Goal: Transaction & Acquisition: Subscribe to service/newsletter

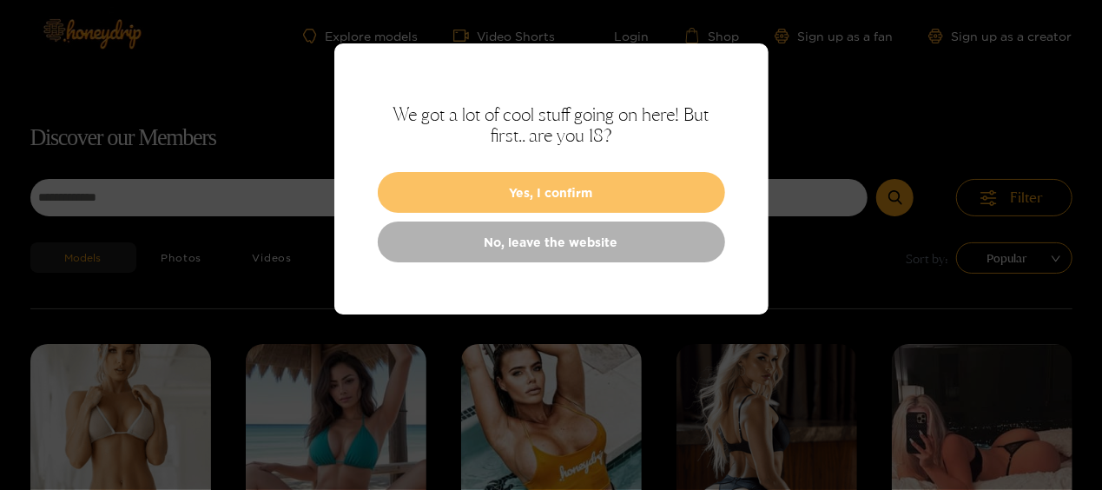
click at [562, 188] on button "Yes, I confirm" at bounding box center [551, 192] width 347 height 41
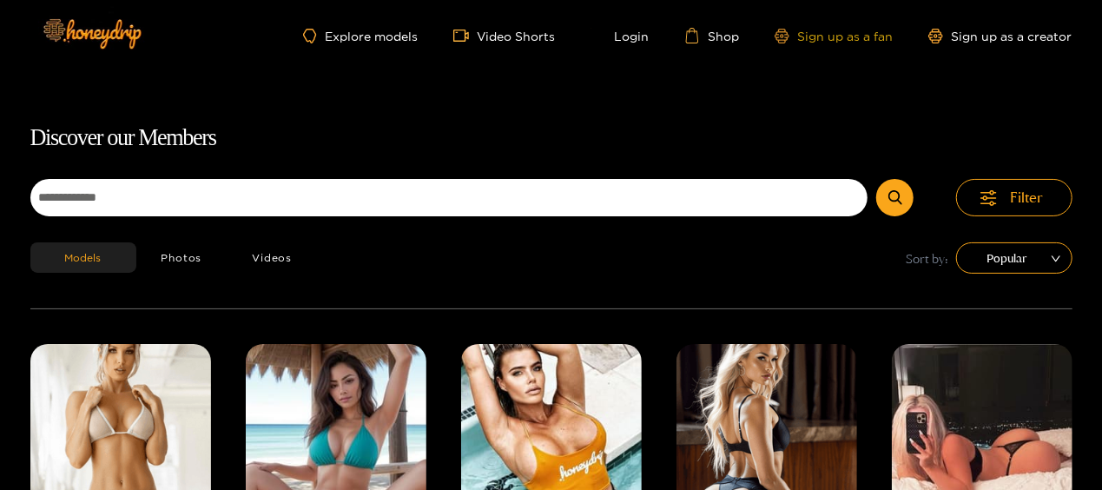
click at [865, 38] on link "Sign up as a fan" at bounding box center [833, 36] width 119 height 15
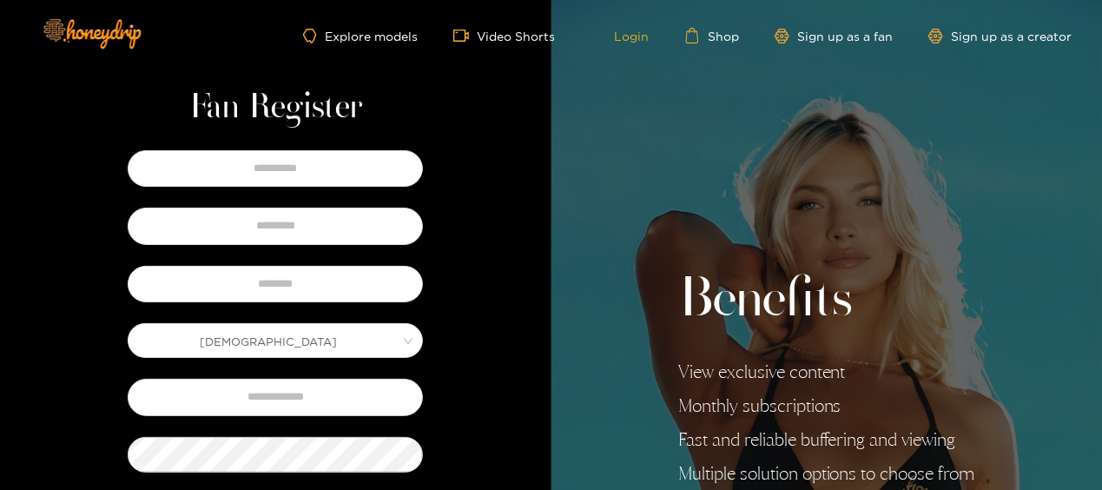
click at [638, 39] on link "Login" at bounding box center [619, 36] width 59 height 16
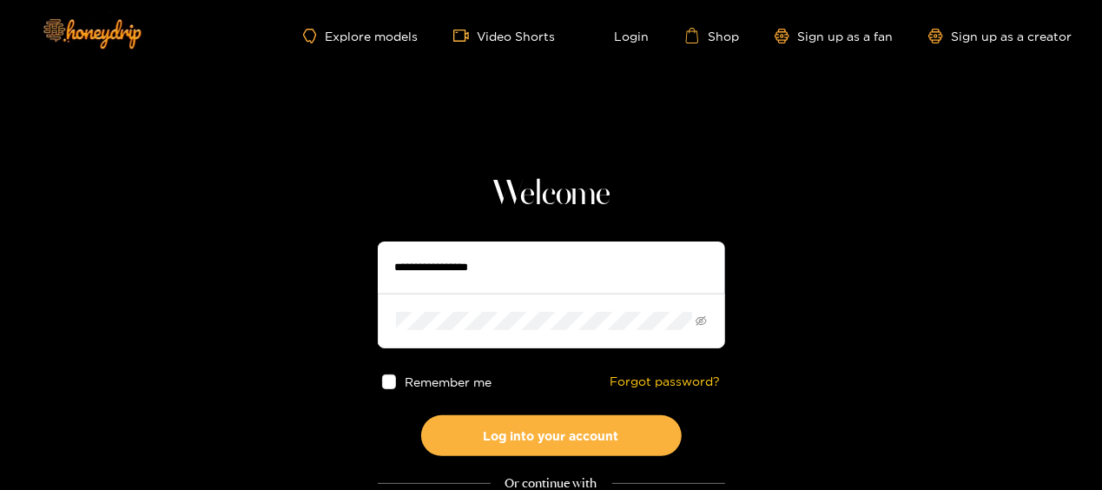
click at [558, 250] on input "text" at bounding box center [551, 267] width 347 height 52
type input "**********"
click at [836, 39] on link "Sign up as a fan" at bounding box center [833, 36] width 119 height 15
